Goal: Task Accomplishment & Management: Manage account settings

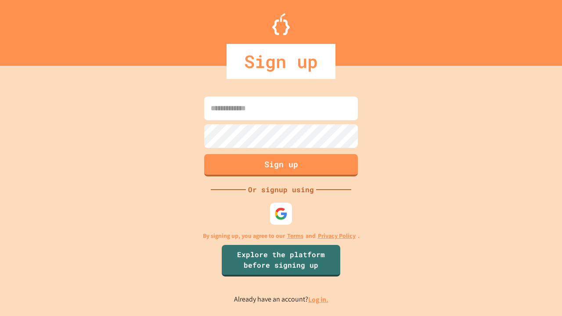
click at [319, 300] on link "Log in." at bounding box center [318, 299] width 20 height 9
